Goal: Information Seeking & Learning: Check status

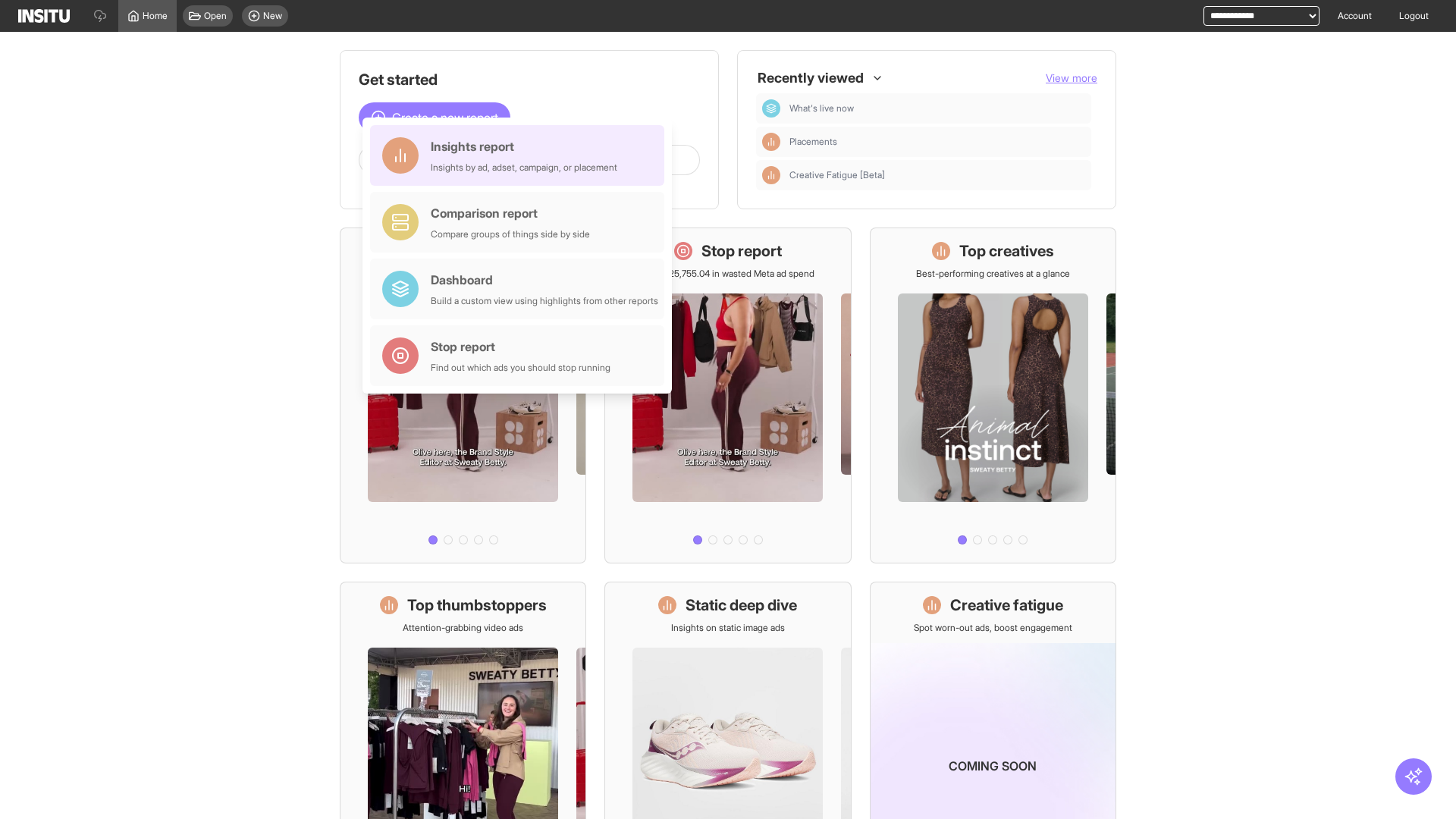
click at [521, 156] on div "Insights report Insights by ad, adset, campaign, or placement" at bounding box center [523, 155] width 186 height 37
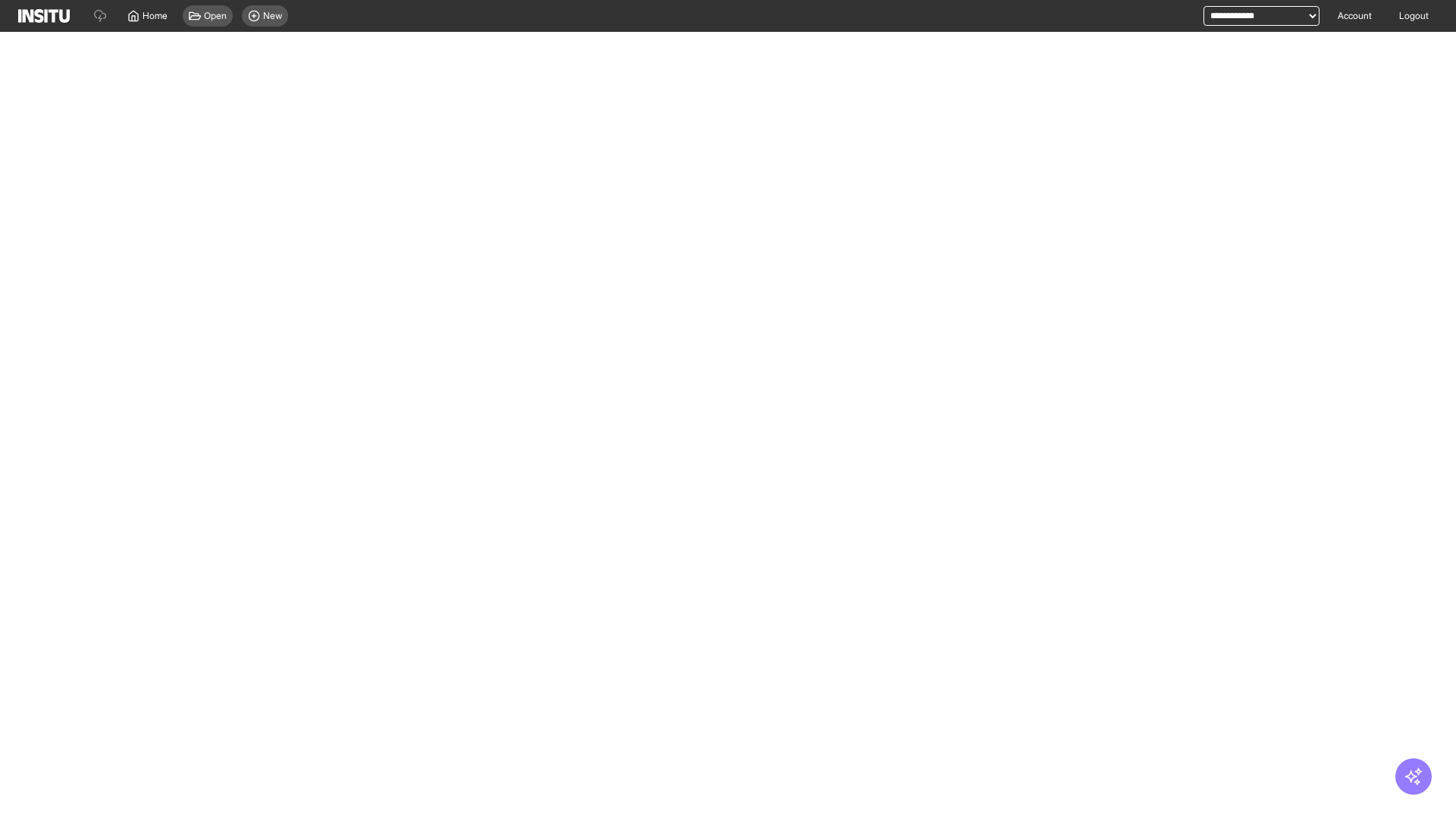
select select "**"
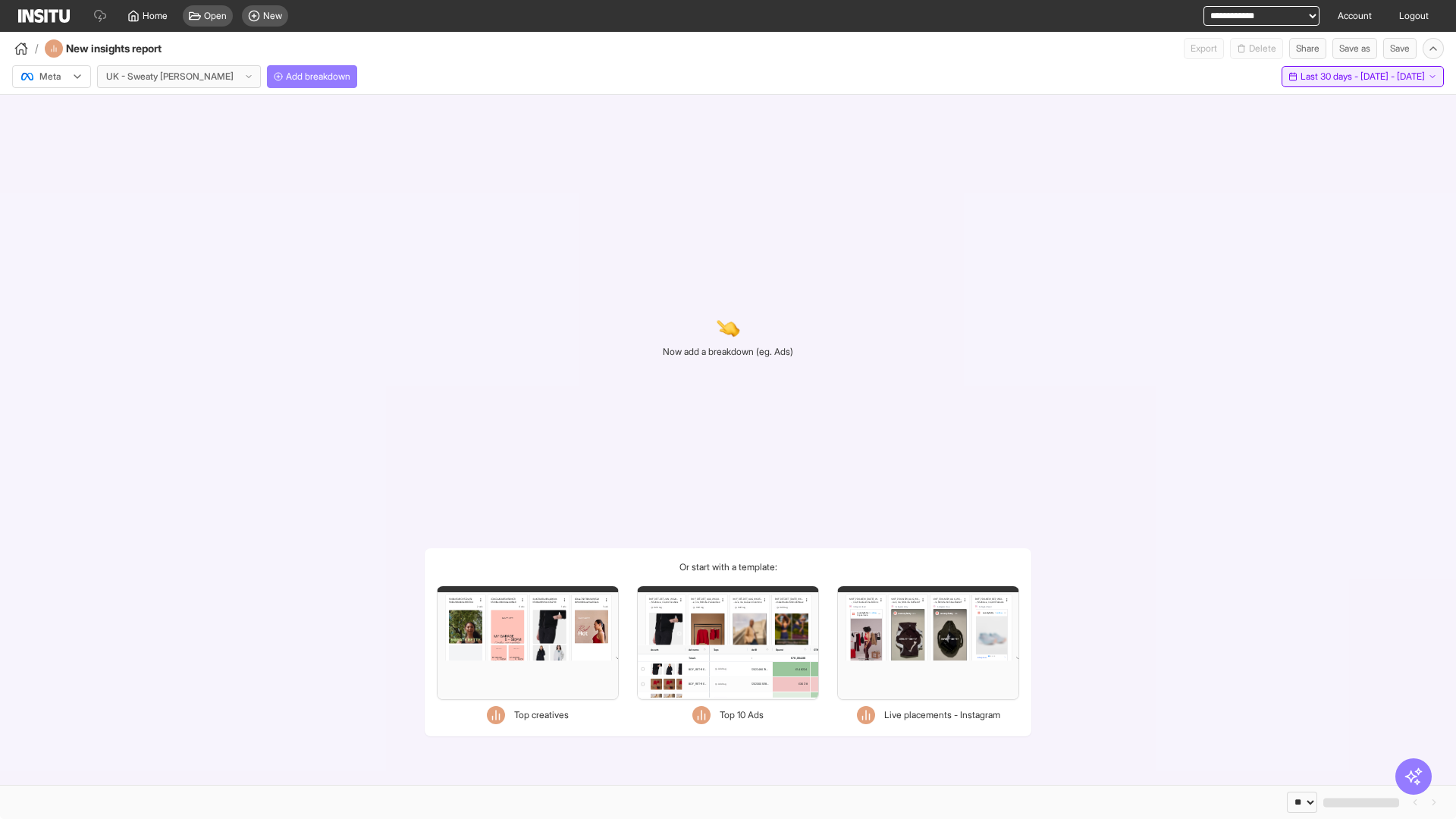
click at [1330, 77] on span "Last 30 days - [DATE] - [DATE]" at bounding box center [1363, 77] width 124 height 12
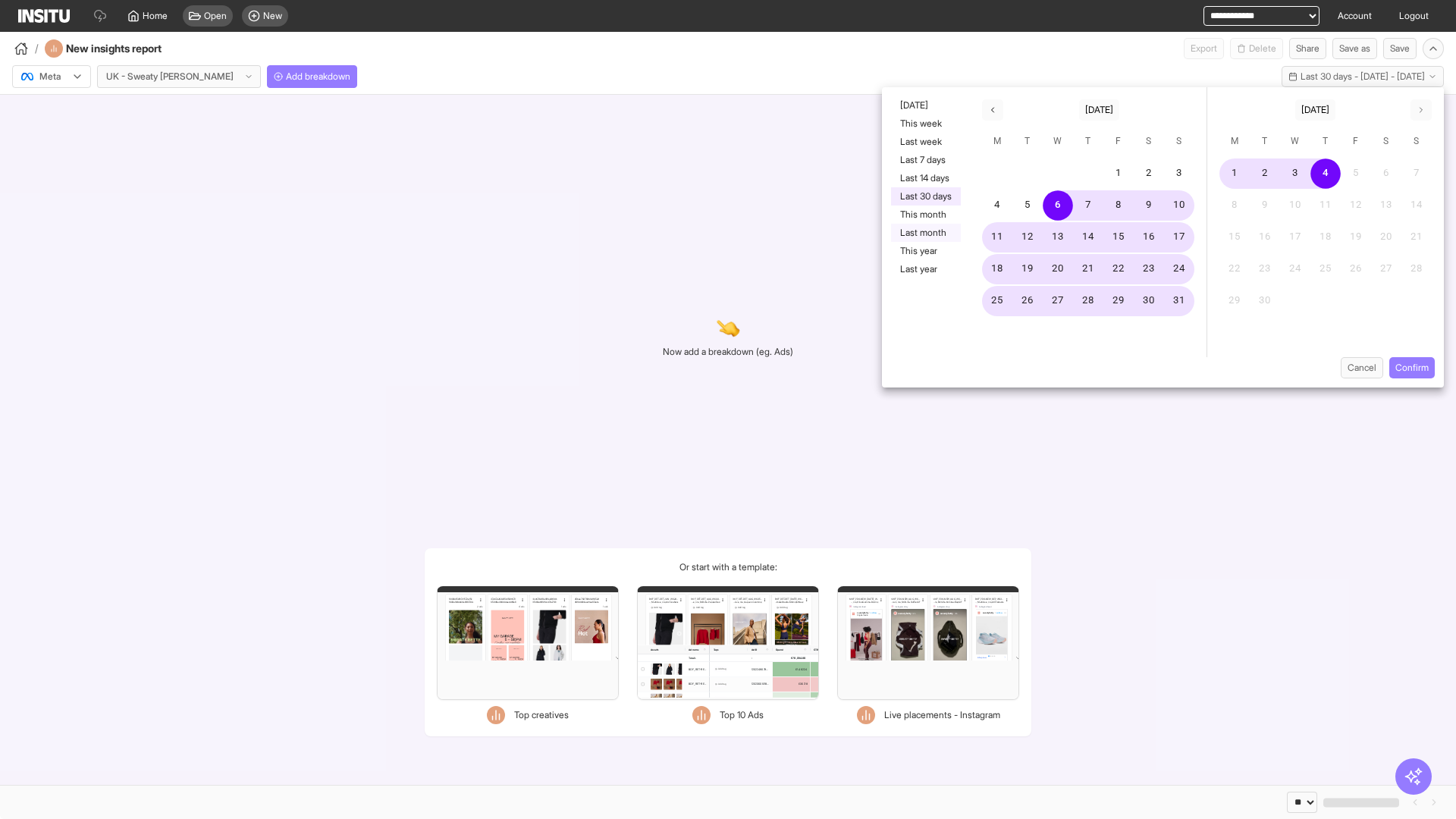
click at [924, 233] on button "Last month" at bounding box center [926, 232] width 70 height 18
